Goal: Information Seeking & Learning: Learn about a topic

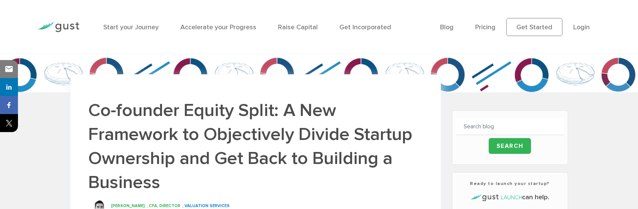
scroll to position [146, 0]
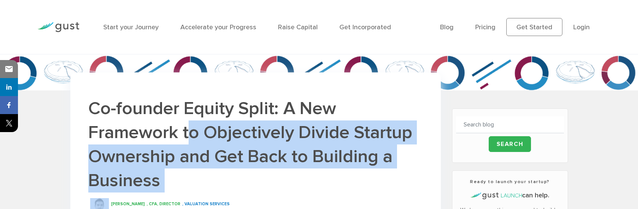
drag, startPoint x: 190, startPoint y: 130, endPoint x: 338, endPoint y: 195, distance: 161.8
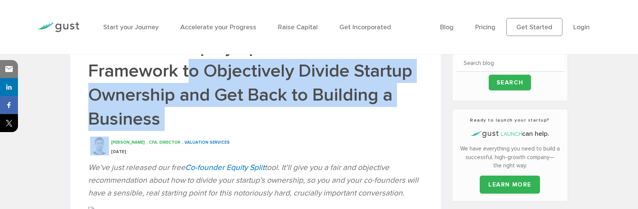
scroll to position [208, 0]
click at [356, 120] on h1 "Co-founder Equity Split: A New Framework to Objectively Divide Startup Ownershi…" at bounding box center [255, 81] width 335 height 95
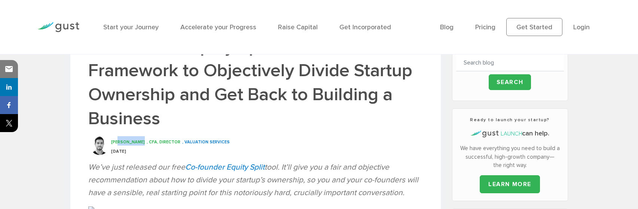
drag, startPoint x: 119, startPoint y: 142, endPoint x: 142, endPoint y: 144, distance: 22.9
click at [142, 144] on span "[PERSON_NAME]" at bounding box center [128, 141] width 34 height 5
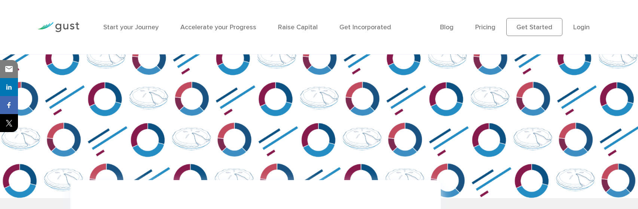
scroll to position [0, 0]
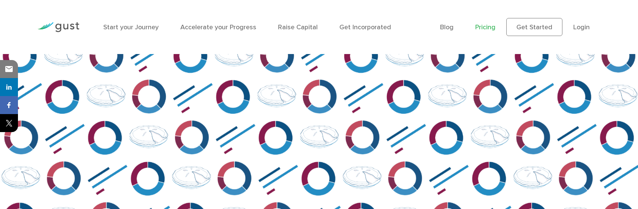
click at [490, 29] on link "Pricing" at bounding box center [486, 27] width 20 height 8
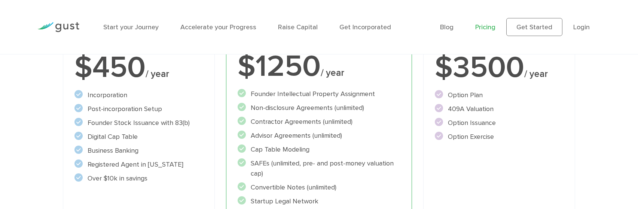
scroll to position [204, 0]
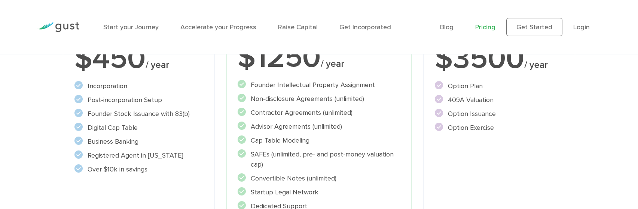
drag, startPoint x: 91, startPoint y: 154, endPoint x: 182, endPoint y: 170, distance: 93.0
click at [182, 170] on ul "Incorporation" at bounding box center [139, 127] width 129 height 93
click at [169, 182] on div "Start Incorporate in 2 Minutes Everything you need to START your company. $450 …" at bounding box center [139, 129] width 152 height 334
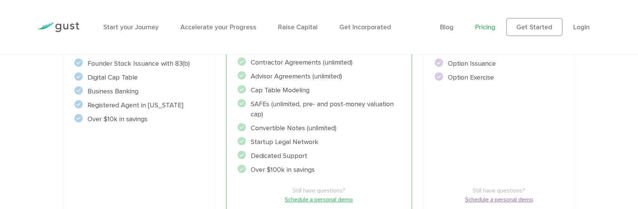
scroll to position [255, 0]
drag, startPoint x: 283, startPoint y: 116, endPoint x: 240, endPoint y: 105, distance: 45.1
click at [240, 105] on li "SAFEs (unlimited, pre- and post-money valuation cap)" at bounding box center [319, 108] width 163 height 20
drag, startPoint x: 328, startPoint y: 173, endPoint x: 220, endPoint y: 135, distance: 114.6
click at [221, 135] on div "Accelerate Includes START Everything you need to RUN your company. $1250 / year…" at bounding box center [319, 79] width 197 height 346
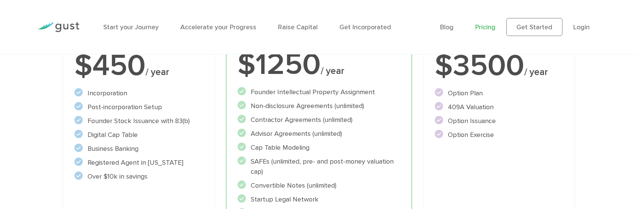
scroll to position [182, 0]
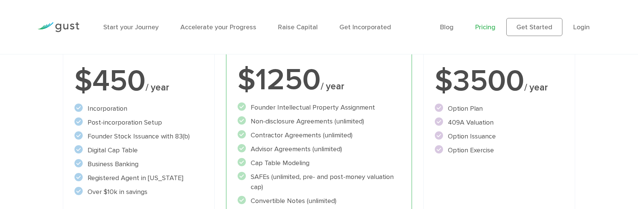
drag, startPoint x: 450, startPoint y: 105, endPoint x: 492, endPoint y: 160, distance: 68.8
click at [492, 160] on div "Raise Includes START and ACCELERATE Everything you need to issue options. $3500…" at bounding box center [499, 152] width 152 height 334
click at [479, 170] on div "Raise Includes START and ACCELERATE Everything you need to issue options. $3500…" at bounding box center [499, 152] width 152 height 334
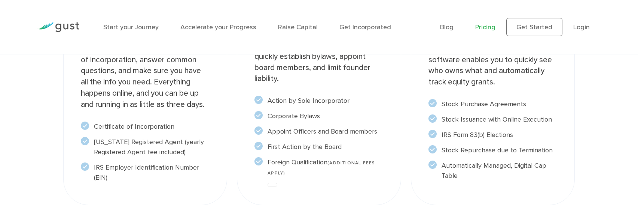
scroll to position [729, 0]
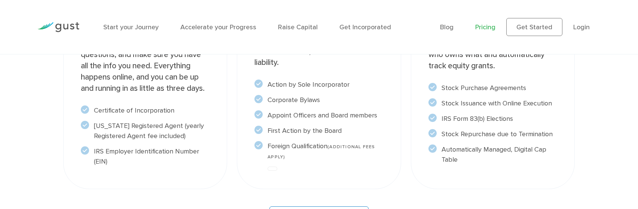
drag, startPoint x: 93, startPoint y: 161, endPoint x: 222, endPoint y: 172, distance: 128.9
click at [222, 172] on div "Incorporation We’ll help you start your company the smart way by forming a Dela…" at bounding box center [145, 61] width 164 height 253
drag, startPoint x: 279, startPoint y: 148, endPoint x: 401, endPoint y: 148, distance: 121.7
click at [401, 148] on div "Post-incorporation setup After you incorporate, we’ll help you set up your comp…" at bounding box center [319, 61] width 164 height 253
click at [366, 173] on div "Post-incorporation setup After you incorporate, we’ll help you set up your comp…" at bounding box center [319, 61] width 164 height 253
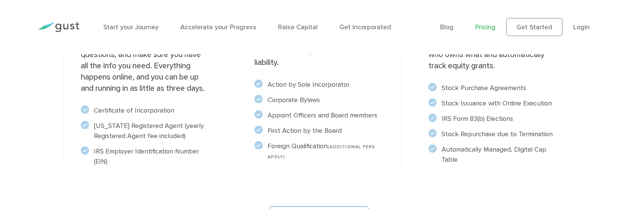
drag, startPoint x: 323, startPoint y: 160, endPoint x: 266, endPoint y: 78, distance: 100.0
click at [266, 78] on div "Post-incorporation setup After you incorporate, we’ll help you set up your comp…" at bounding box center [319, 61] width 164 height 253
click at [332, 167] on div at bounding box center [319, 168] width 131 height 6
drag, startPoint x: 268, startPoint y: 99, endPoint x: 348, endPoint y: 100, distance: 79.8
click at [348, 100] on li "Corporate Bylaws" at bounding box center [319, 100] width 129 height 10
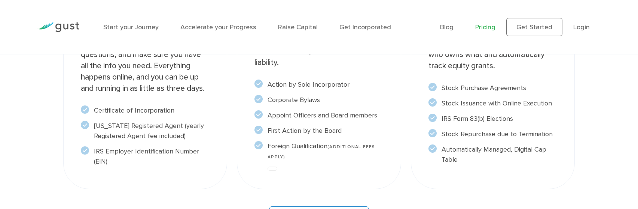
copy li "Corporate Bylaws"
drag, startPoint x: 443, startPoint y: 86, endPoint x: 544, endPoint y: 165, distance: 129.1
click at [544, 165] on div "Stock & Cap Table We make it easy for founders to manage company ownership and …" at bounding box center [493, 61] width 164 height 253
click at [511, 178] on div "Stock & Cap Table We make it easy for founders to manage company ownership and …" at bounding box center [493, 61] width 164 height 253
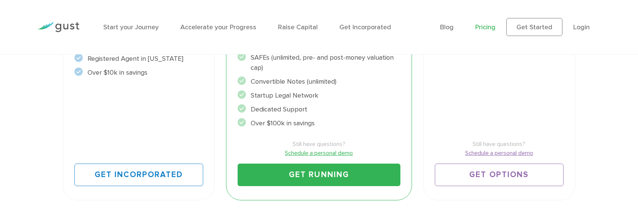
scroll to position [297, 0]
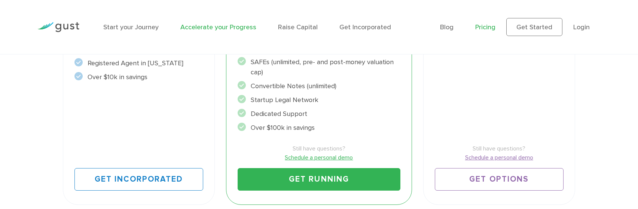
click at [225, 27] on link "Accelerate your Progress" at bounding box center [218, 27] width 76 height 8
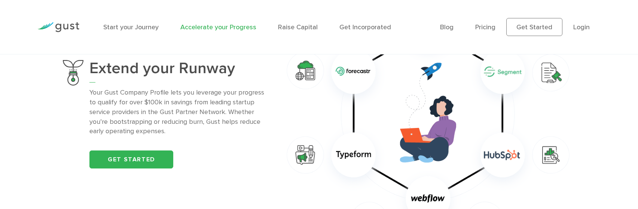
scroll to position [613, 0]
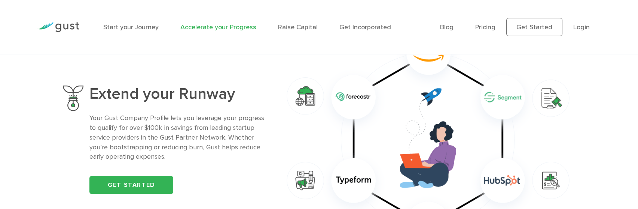
drag, startPoint x: 642, startPoint y: 33, endPoint x: 643, endPoint y: 78, distance: 44.9
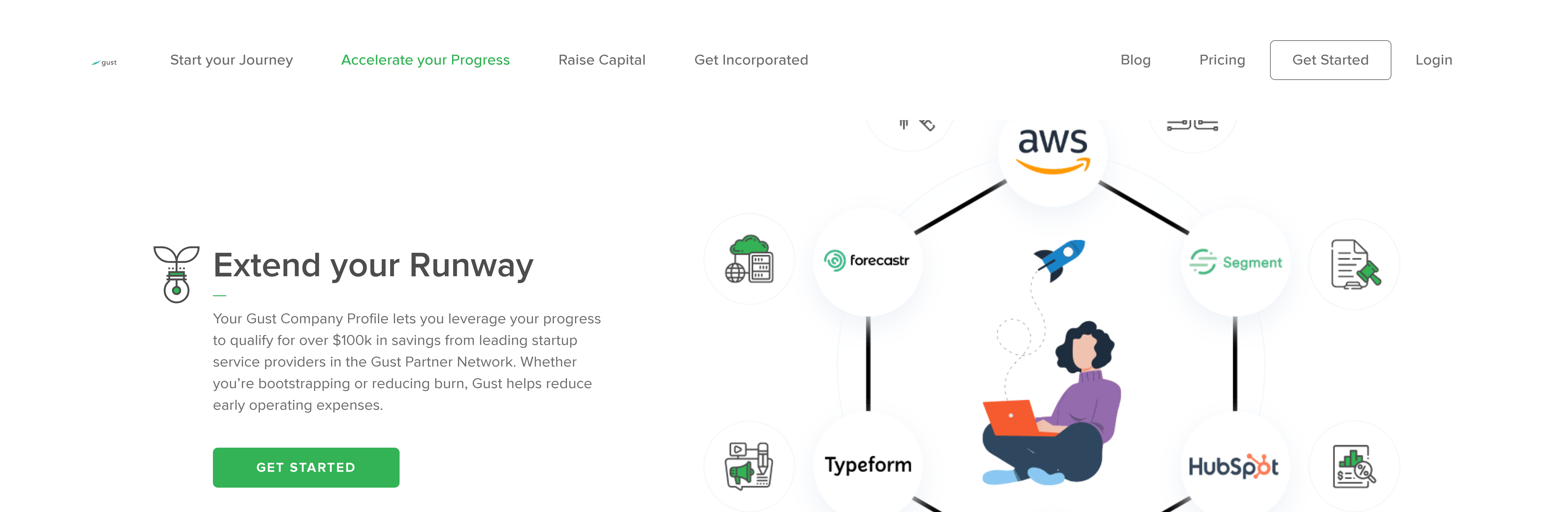
scroll to position [1376, 0]
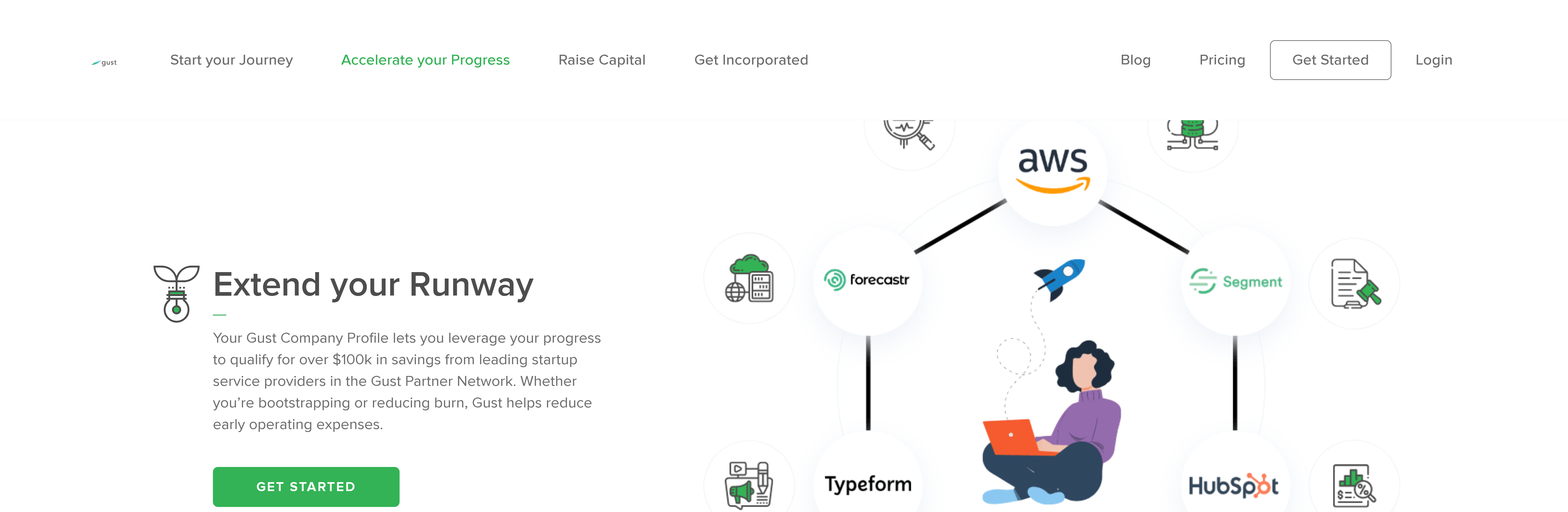
click at [392, 128] on img at bounding box center [1052, 386] width 725 height 642
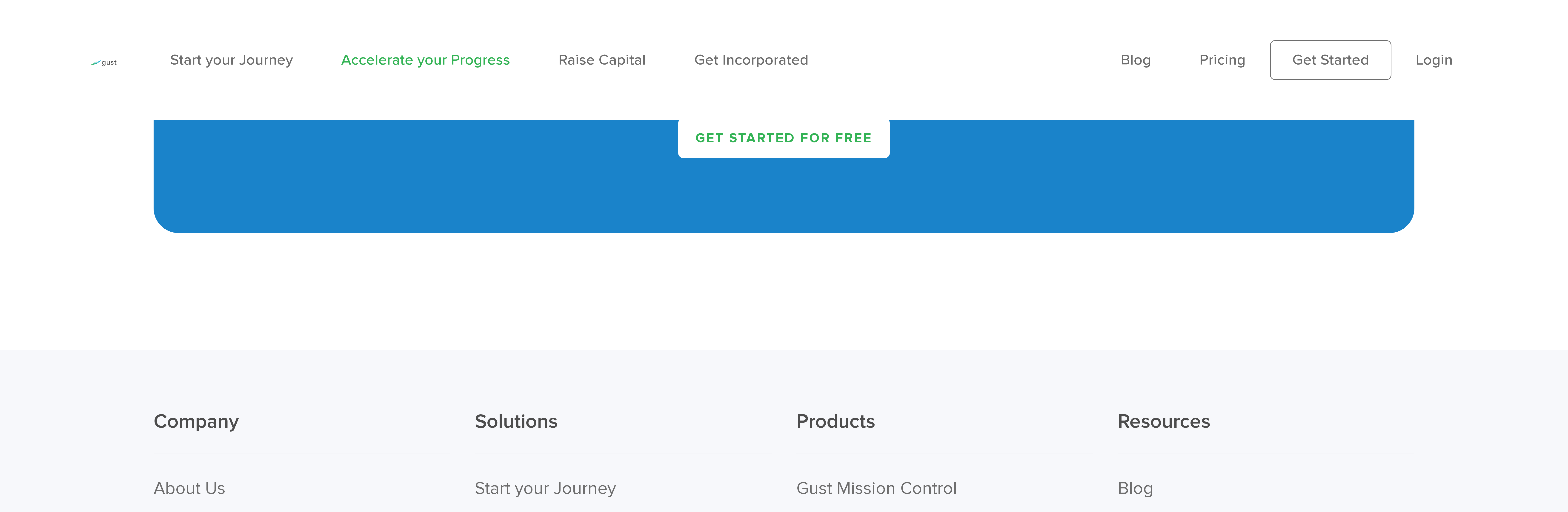
scroll to position [3822, 0]
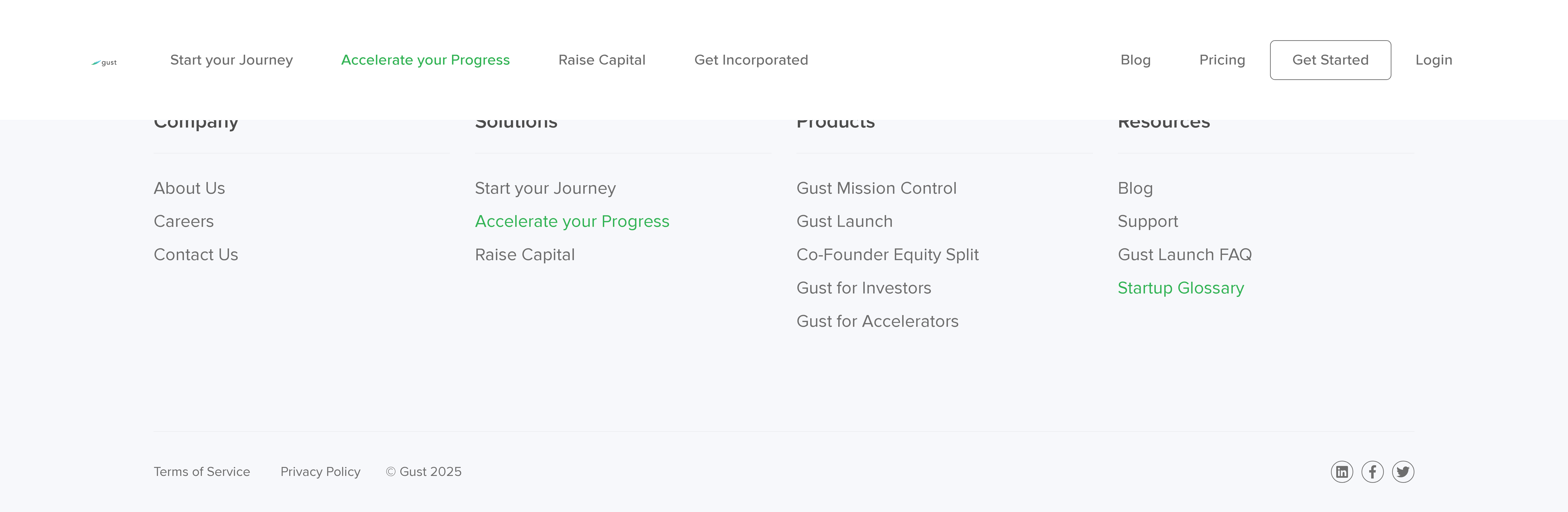
click at [392, 128] on link "Startup Glossary" at bounding box center [1181, 288] width 126 height 21
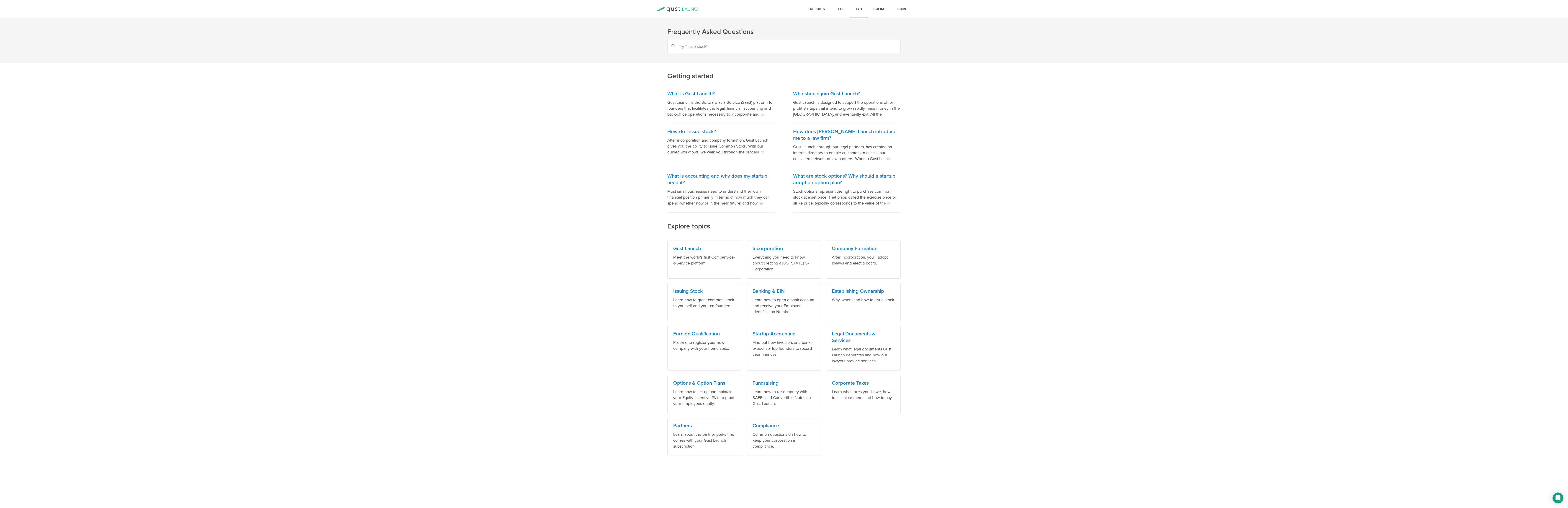
click at [1268, 263] on main "Getting started What is Gust Launch? Gust Launch is the Software as a Service (…" at bounding box center [784, 259] width 1568 height 438
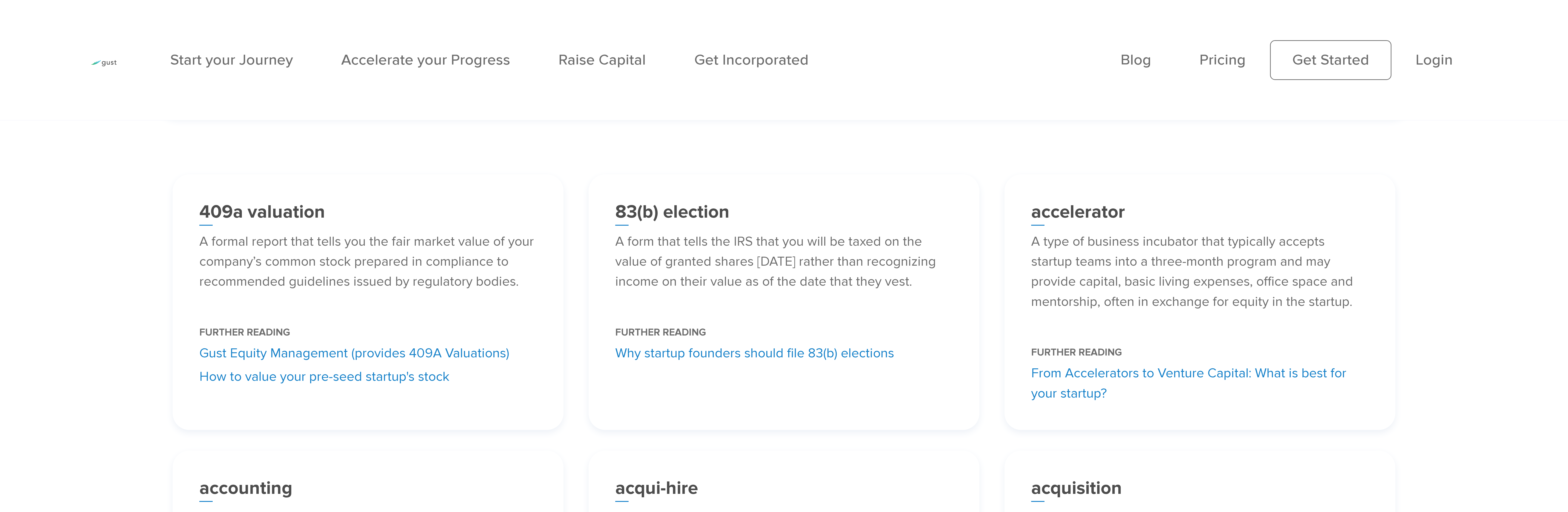
scroll to position [335, 0]
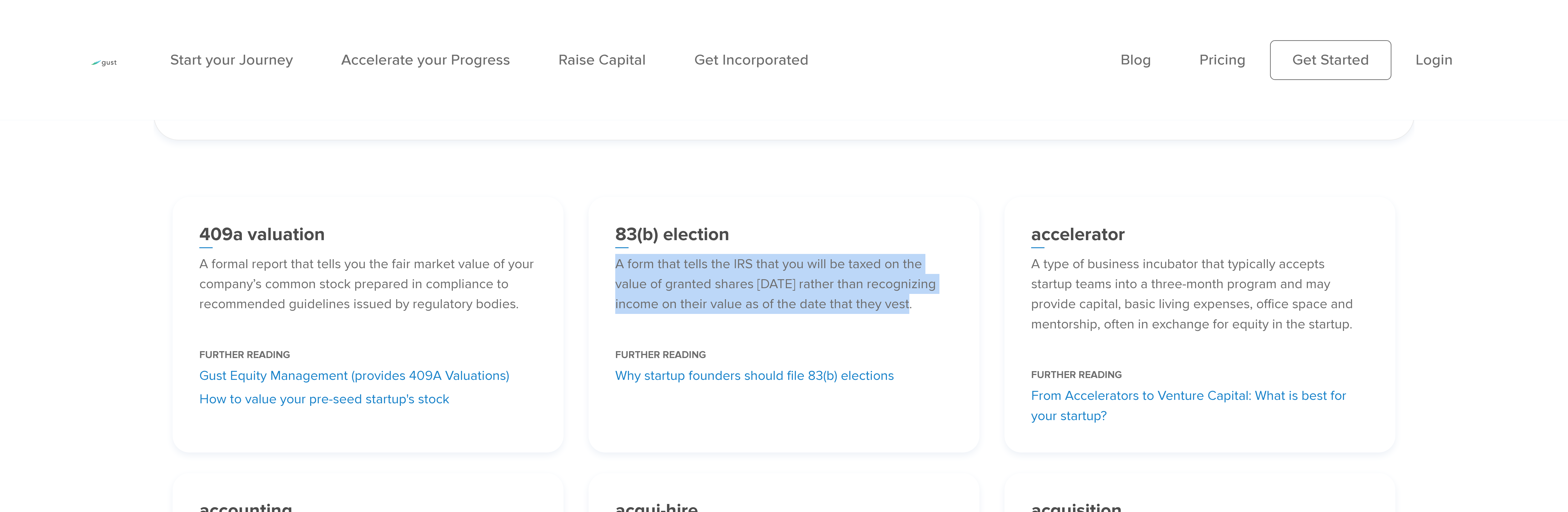
drag, startPoint x: 599, startPoint y: 272, endPoint x: 925, endPoint y: 315, distance: 328.8
click at [925, 315] on div "83(b) election A form that tells the IRS that you will be taxed on the value of…" at bounding box center [784, 325] width 391 height 255
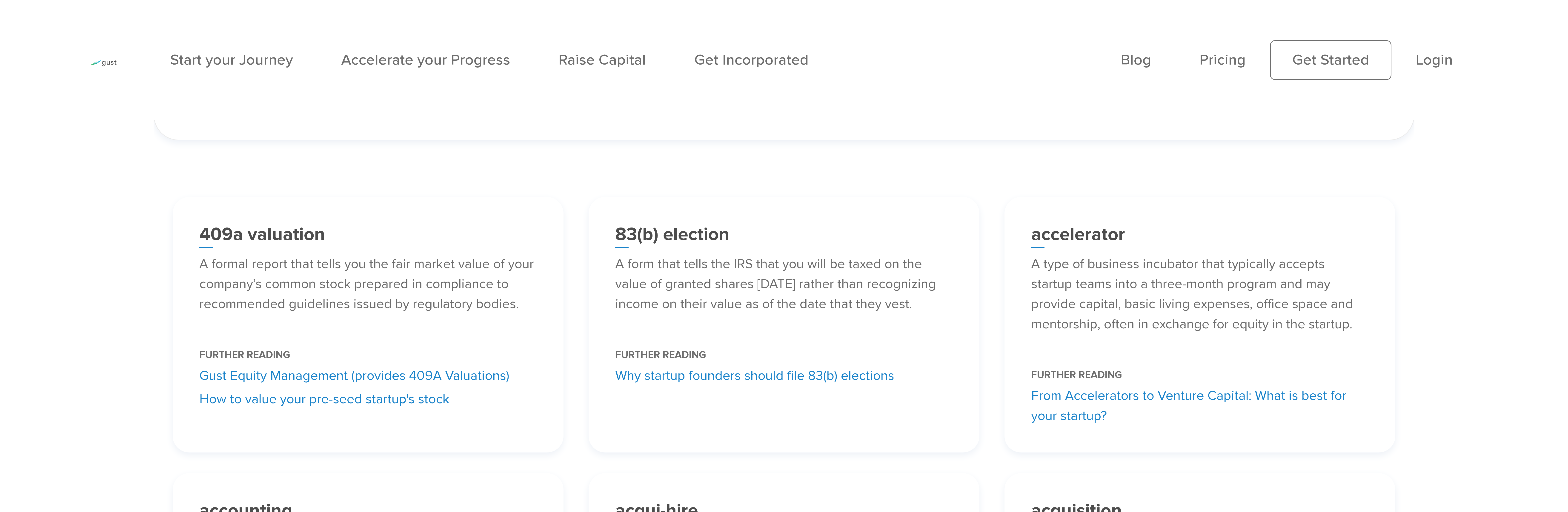
click at [737, 447] on div "83(b) election A form that tells the IRS that you will be taxed on the value of…" at bounding box center [784, 325] width 391 height 255
click at [397, 408] on link "How to value your pre-seed startup's stock" at bounding box center [324, 399] width 250 height 20
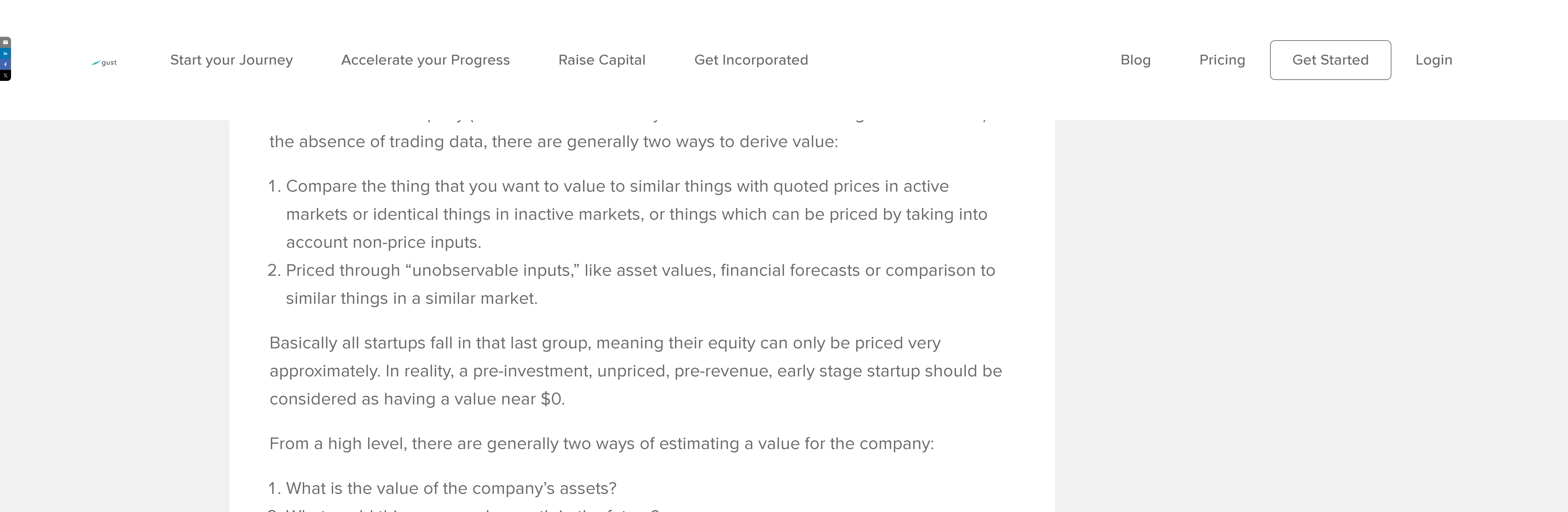
scroll to position [1551, 0]
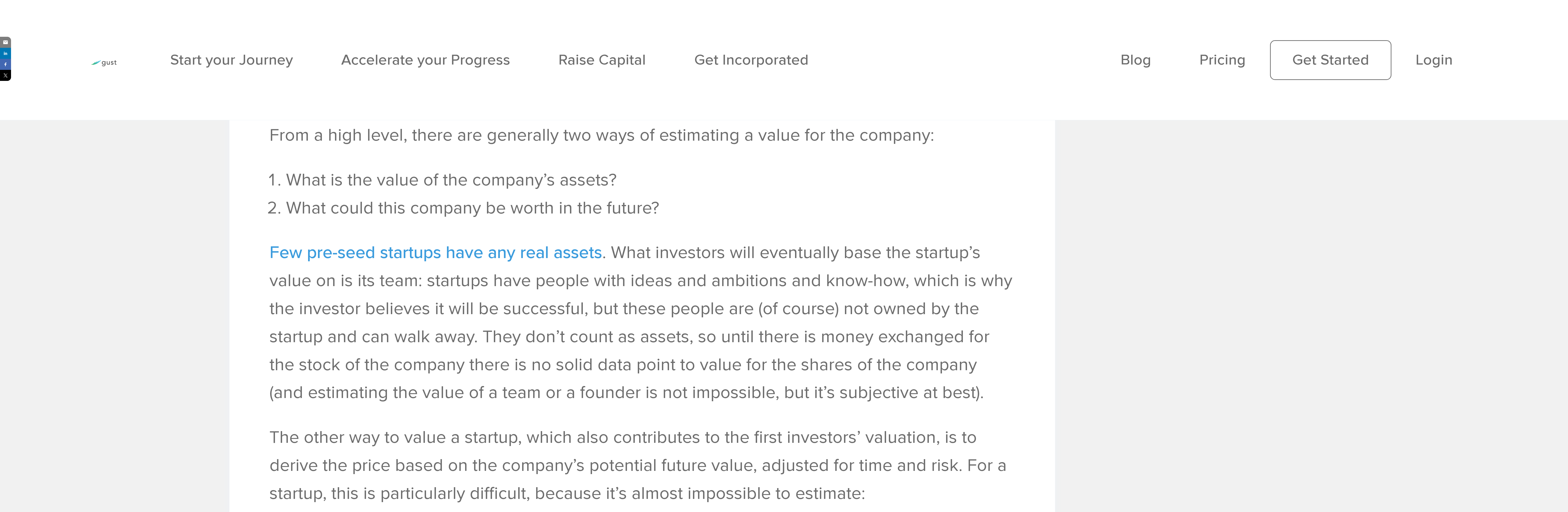
click at [494, 263] on link "Few pre-seed startups have any real assets" at bounding box center [436, 253] width 333 height 21
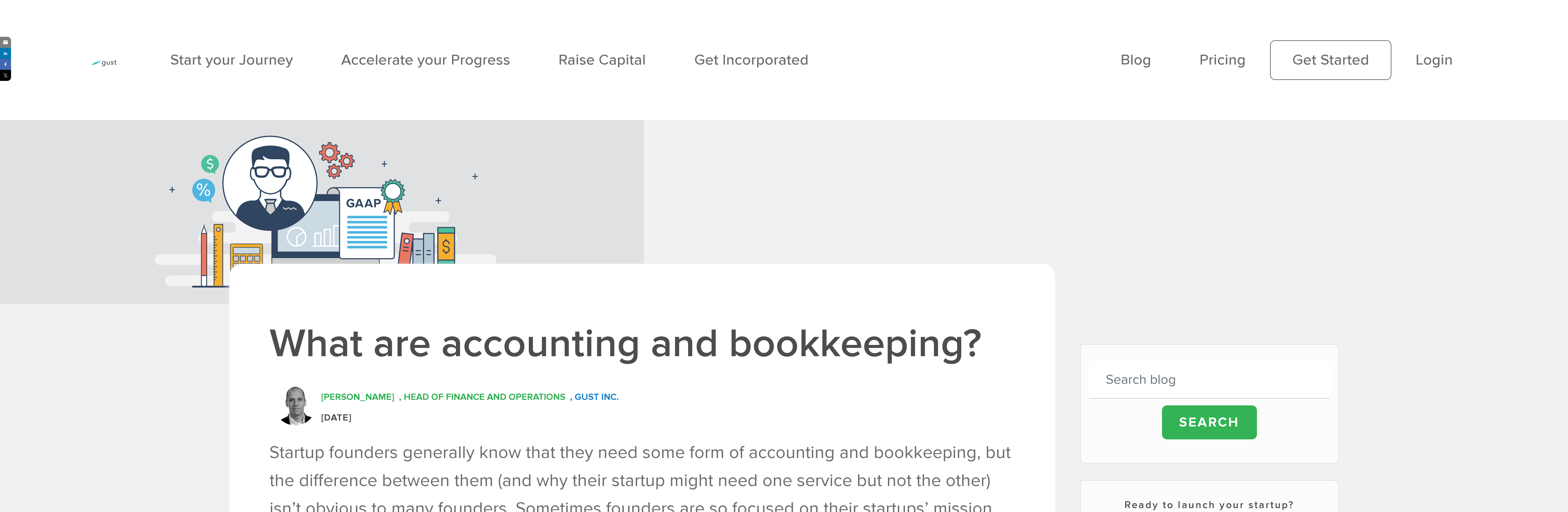
drag, startPoint x: 1577, startPoint y: 37, endPoint x: 1482, endPoint y: 2, distance: 101.2
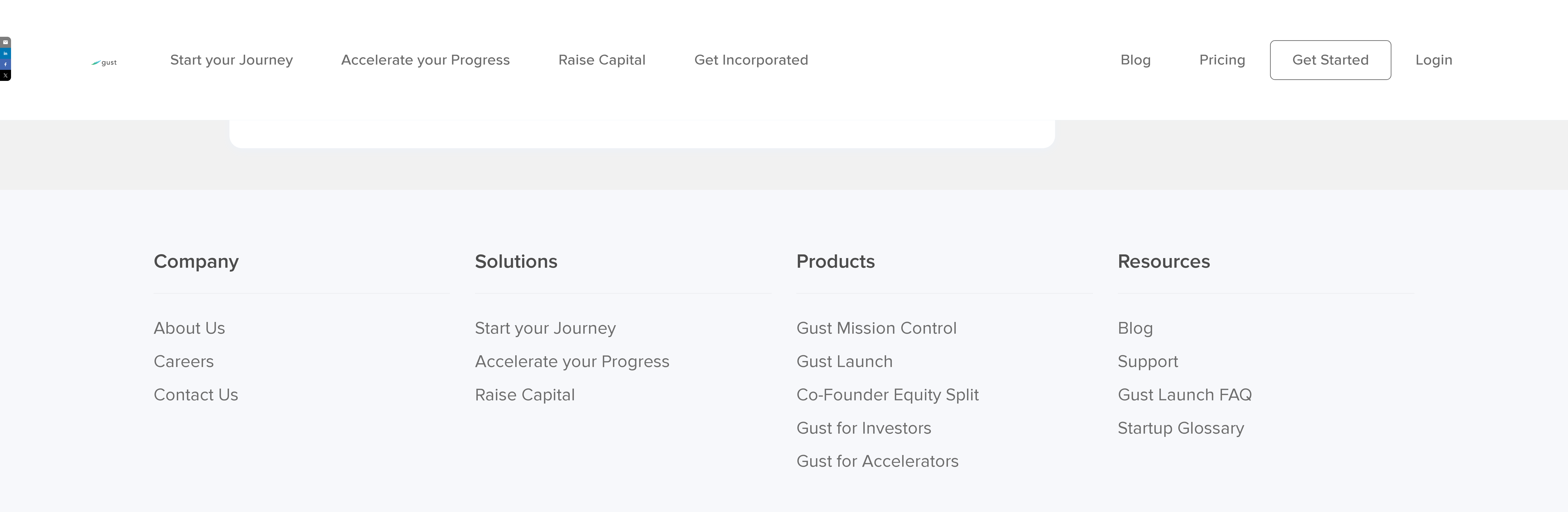
scroll to position [5052, 0]
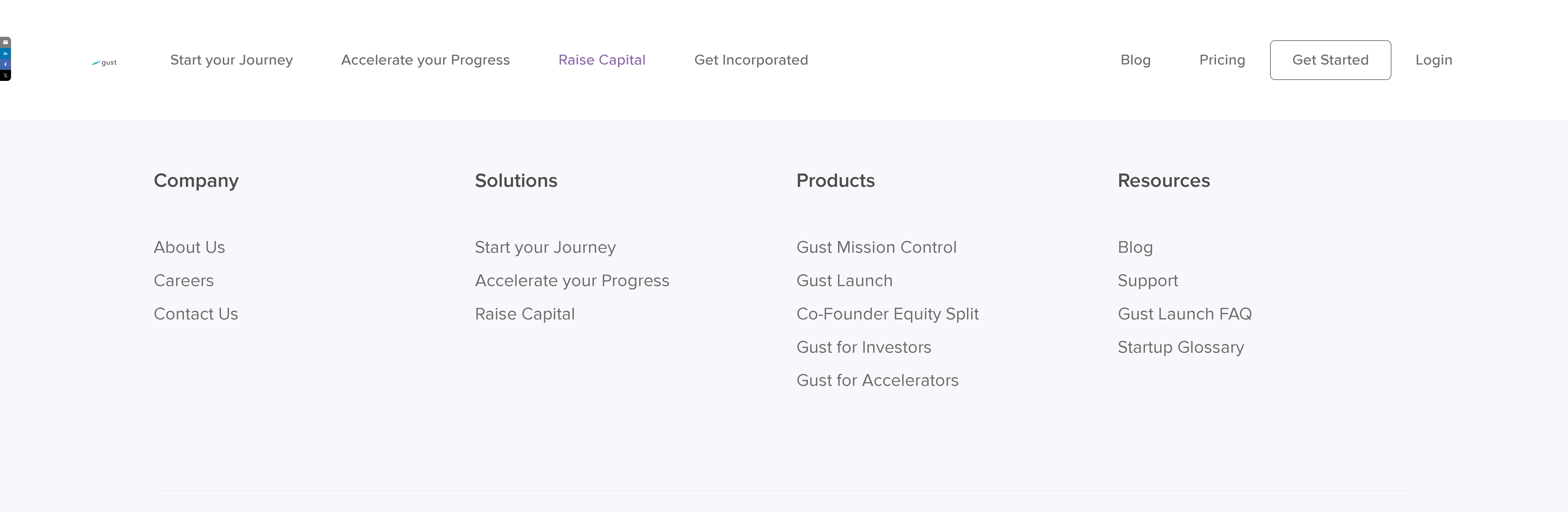
click at [621, 65] on link "Raise Capital" at bounding box center [602, 60] width 87 height 18
